Goal: Task Accomplishment & Management: Use online tool/utility

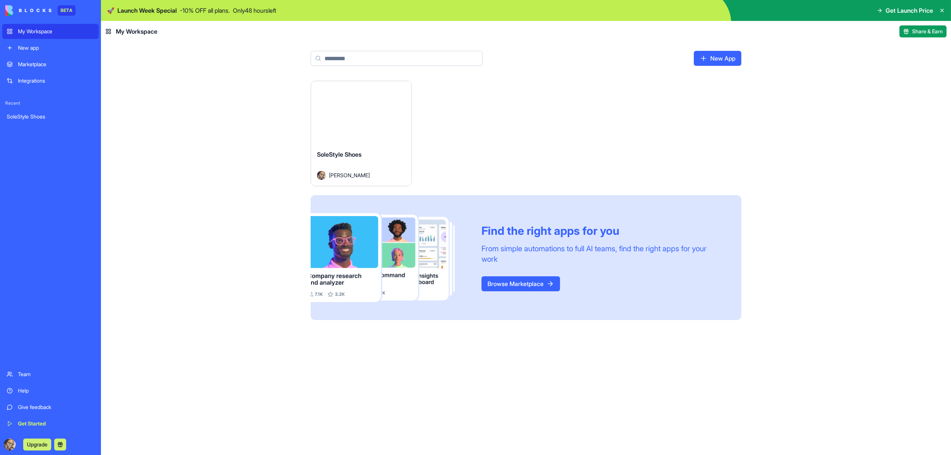
click at [392, 135] on div "Launch" at bounding box center [361, 112] width 100 height 63
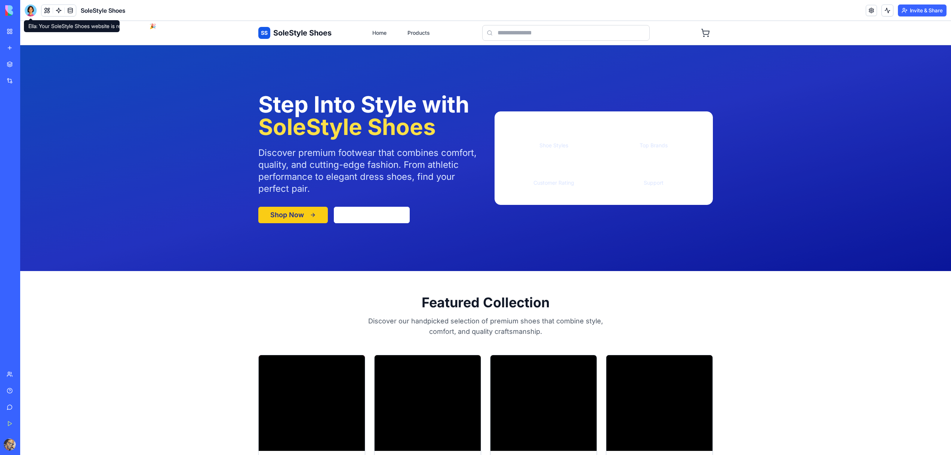
click at [32, 13] on div at bounding box center [31, 10] width 12 height 12
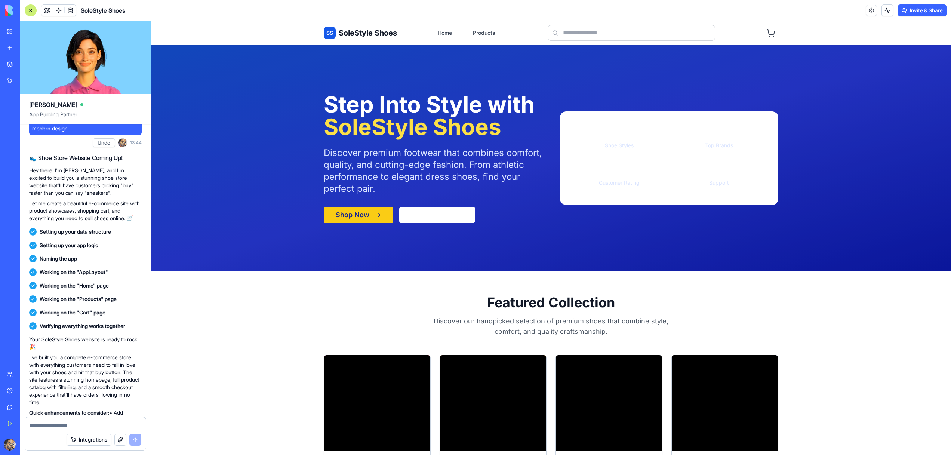
scroll to position [221, 0]
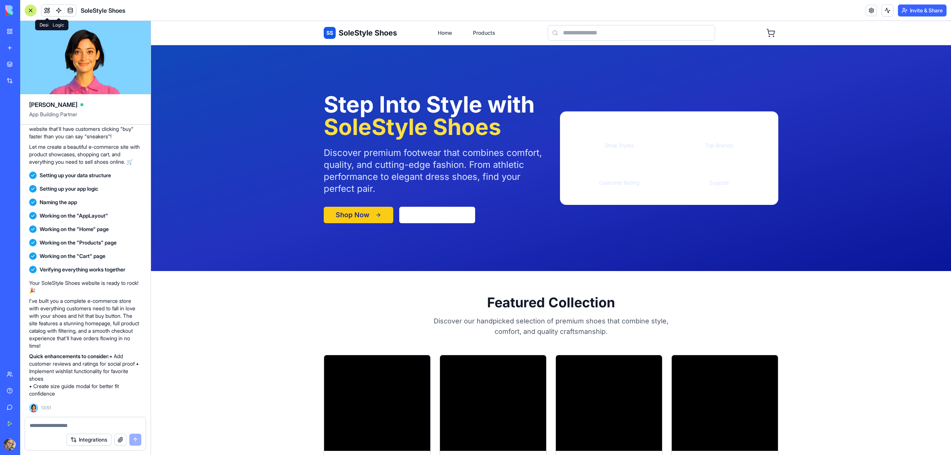
click at [59, 8] on link at bounding box center [58, 10] width 11 height 11
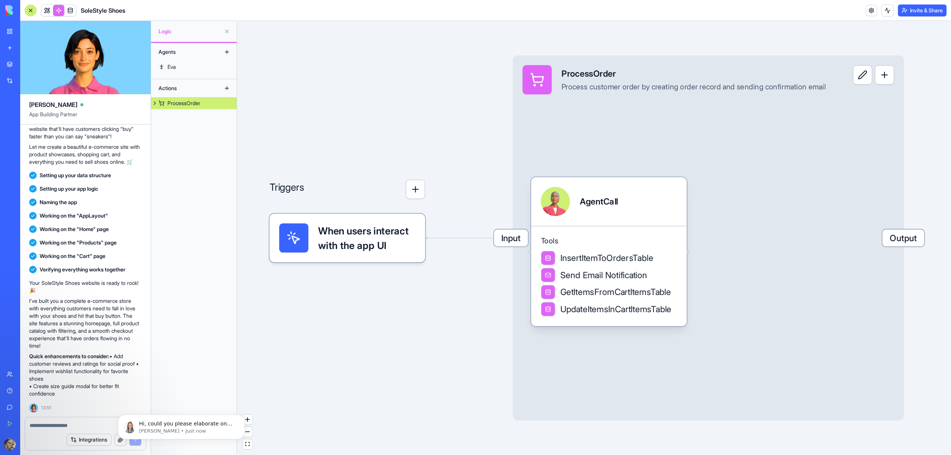
click at [52, 9] on link at bounding box center [47, 10] width 11 height 11
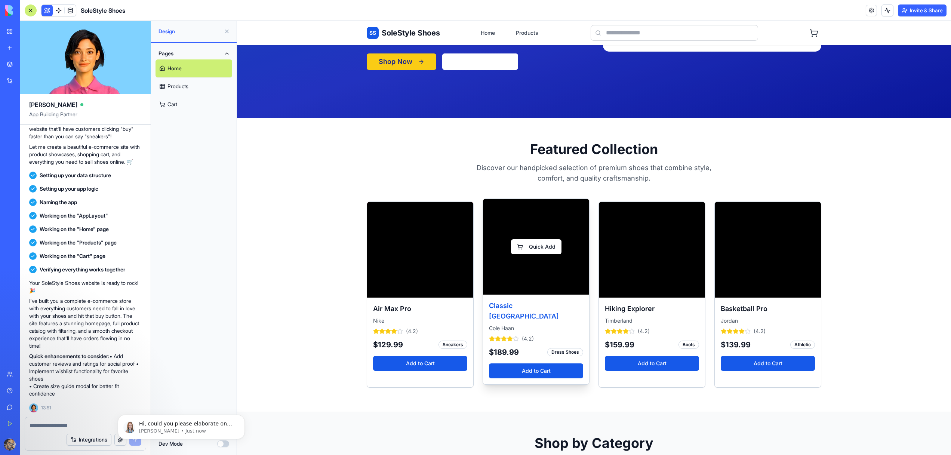
scroll to position [155, 0]
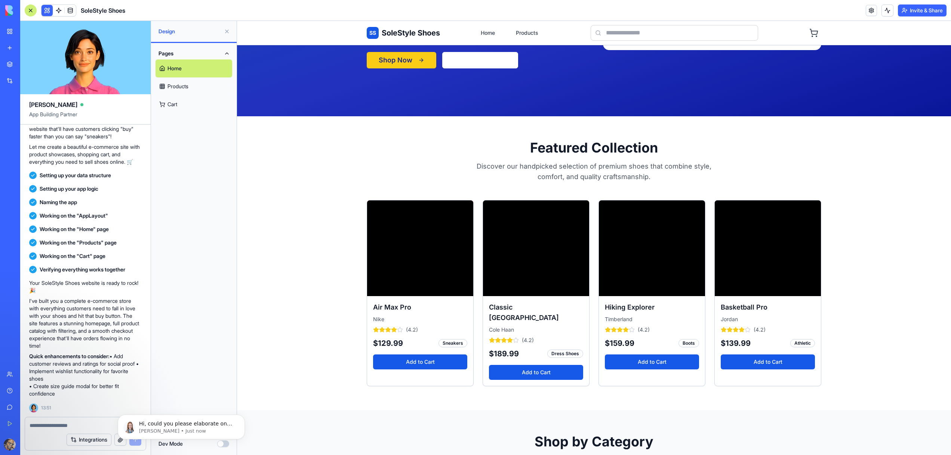
click at [187, 84] on link "Products" at bounding box center [194, 86] width 77 height 18
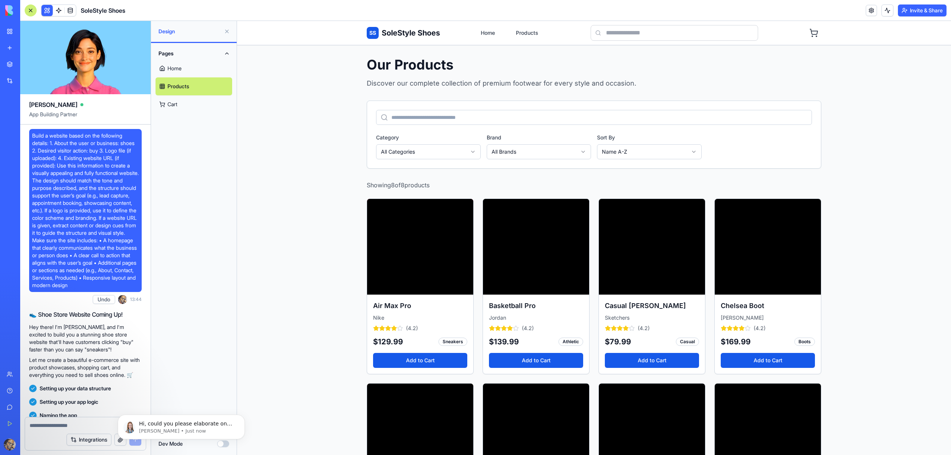
scroll to position [221, 0]
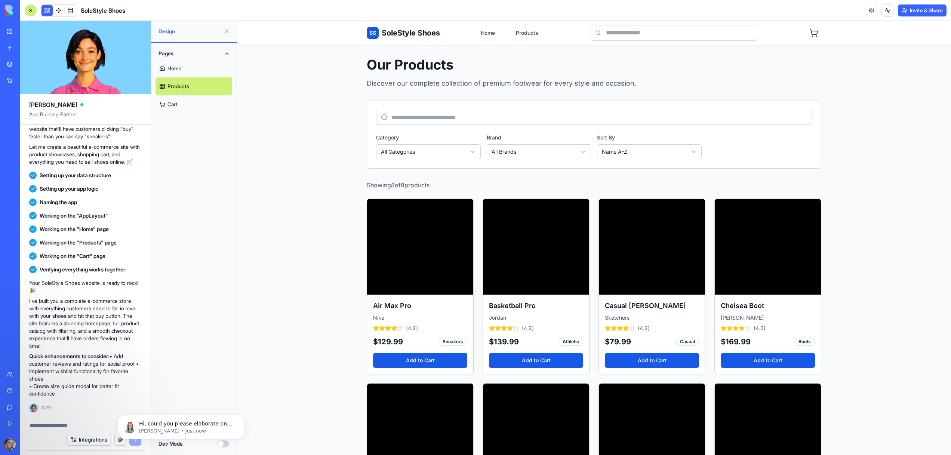
click at [174, 105] on link "Cart" at bounding box center [194, 104] width 77 height 18
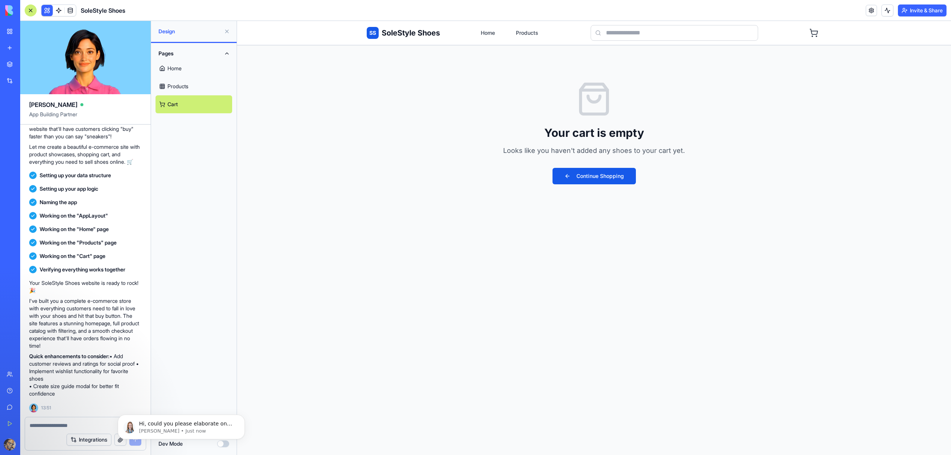
click at [15, 444] on div "Upgrade" at bounding box center [10, 445] width 10 height 12
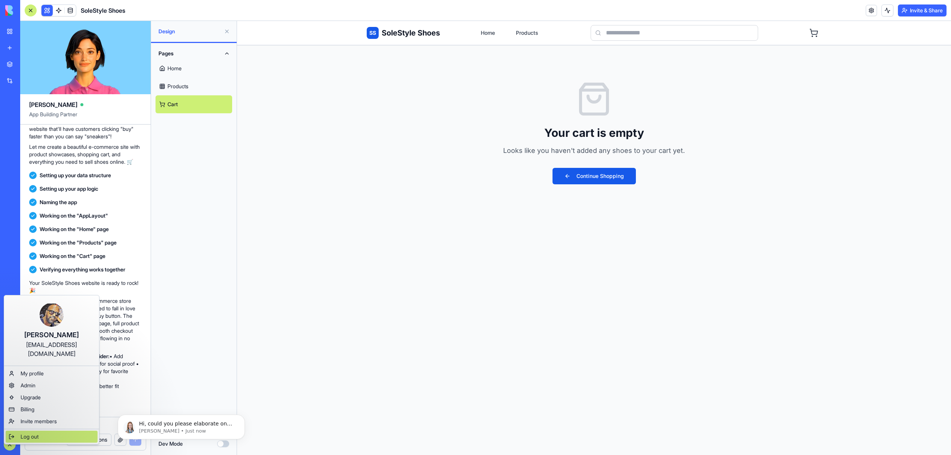
click at [14, 431] on div "Log out" at bounding box center [52, 437] width 92 height 12
